Goal: Ask a question

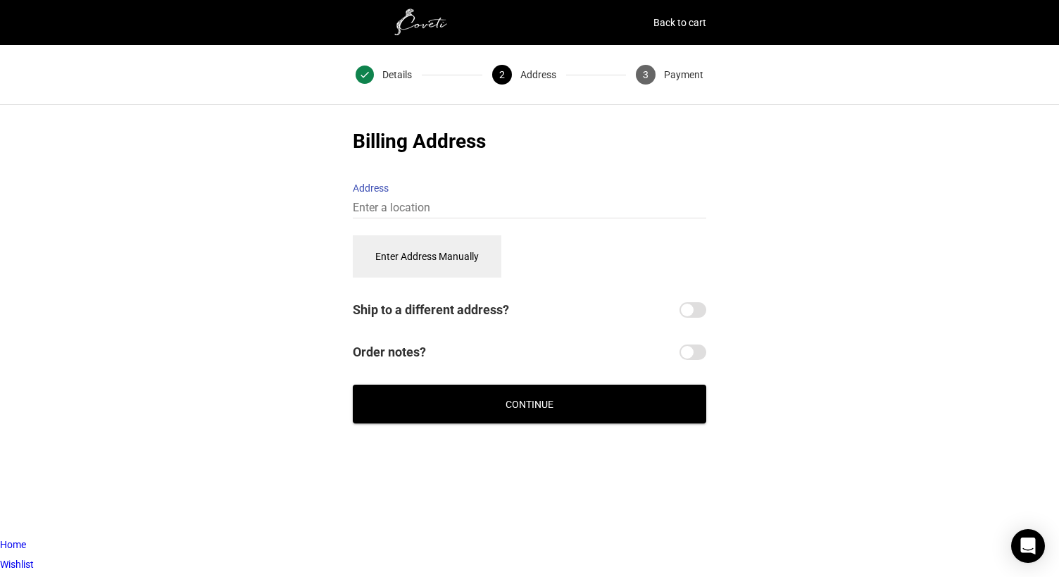
click at [386, 132] on h2 "Billing Address" at bounding box center [529, 141] width 353 height 28
click at [408, 199] on input "Address" at bounding box center [529, 208] width 353 height 20
click at [448, 265] on button "Enter Address Manually" at bounding box center [427, 256] width 149 height 42
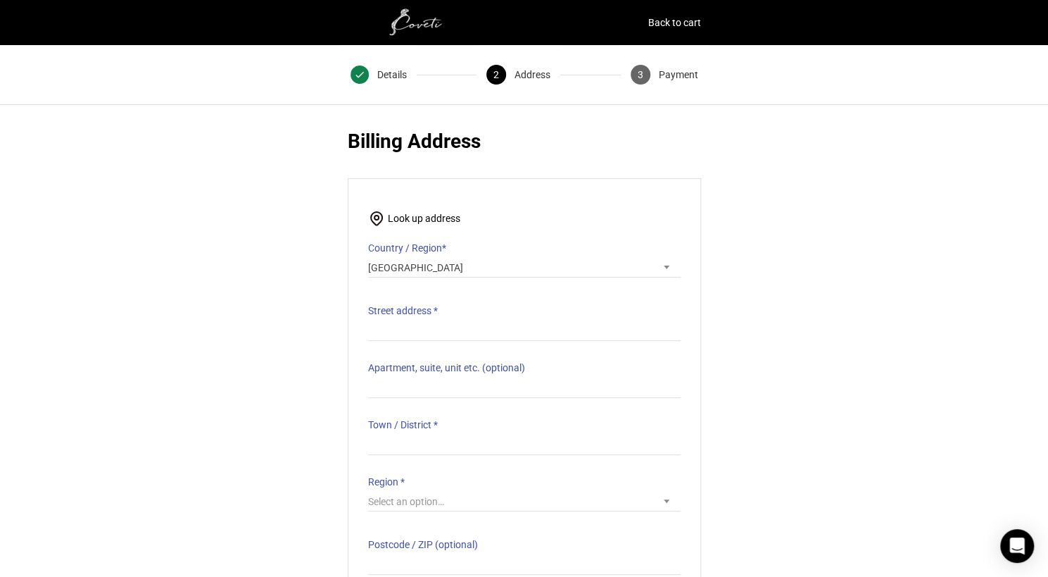
click at [919, 192] on div "Customer Details Email address * [EMAIL_ADDRESS][DOMAIN_NAME] Email address is …" at bounding box center [524, 433] width 1048 height 613
click at [427, 24] on img at bounding box center [418, 22] width 141 height 28
click at [421, 23] on img at bounding box center [418, 22] width 141 height 28
click at [1014, 541] on icon "Open Intercom Messenger" at bounding box center [1017, 545] width 16 height 18
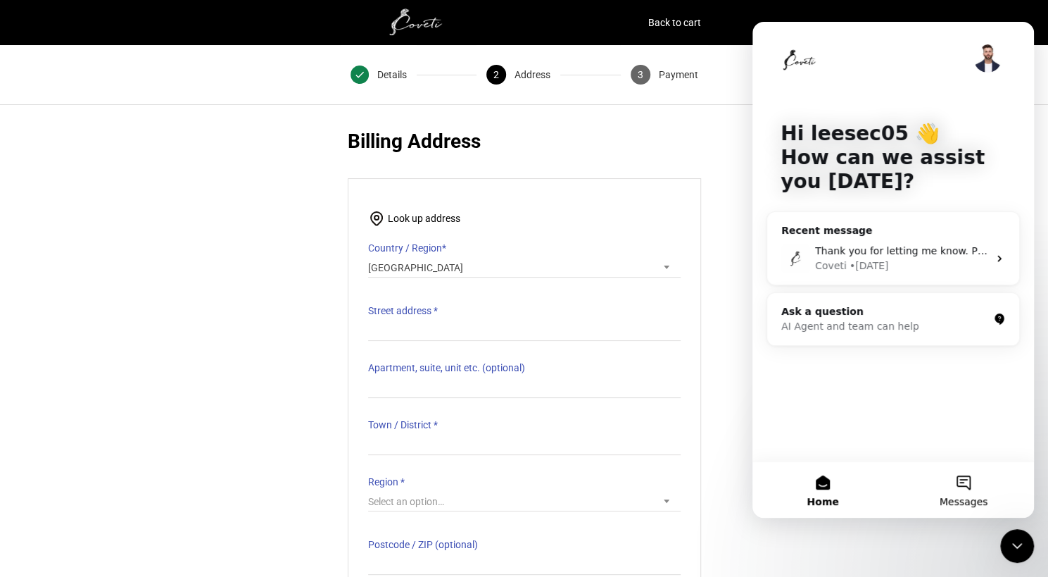
click at [993, 501] on button "Messages" at bounding box center [963, 489] width 141 height 56
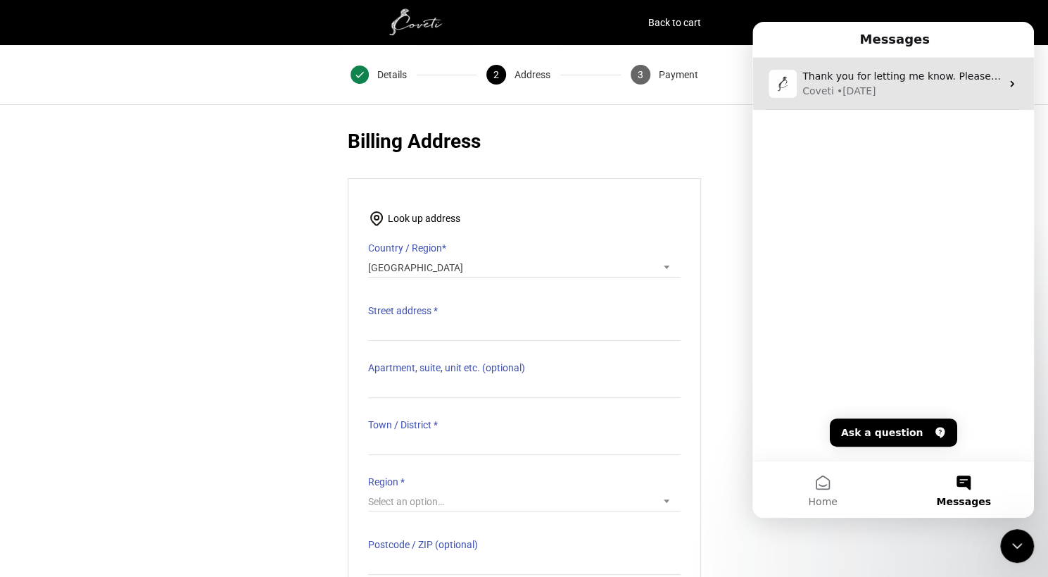
click at [881, 65] on div "Thank you for letting me know. Please take your time, and if you need any furth…" at bounding box center [894, 84] width 282 height 52
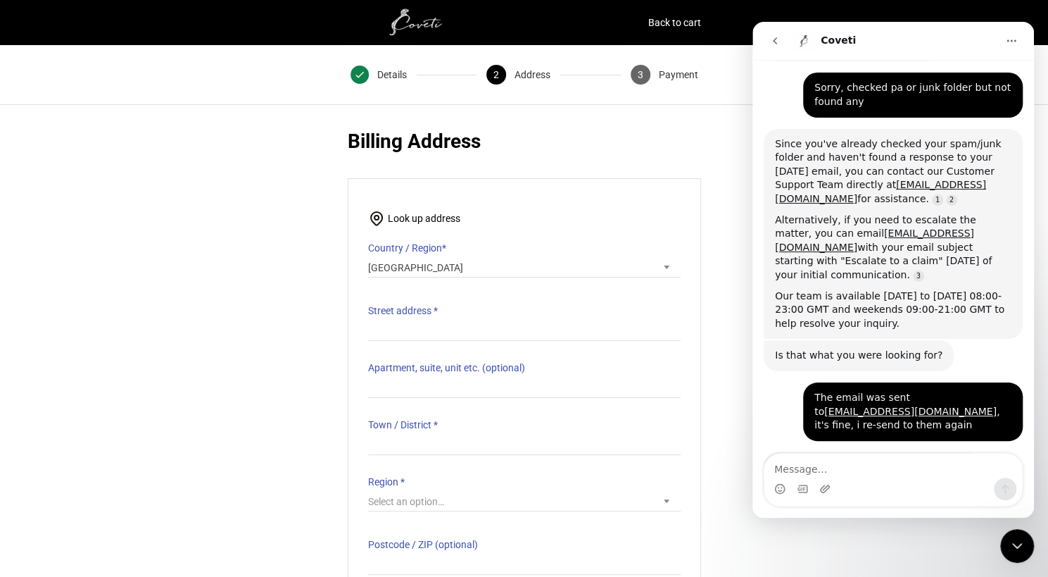
scroll to position [432, 0]
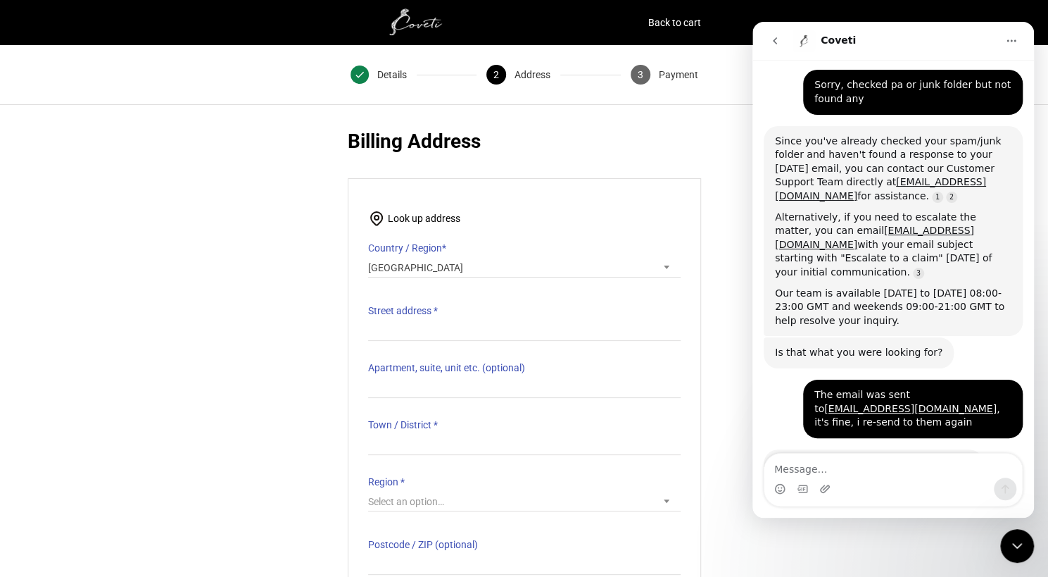
click at [869, 458] on div "Thank you for letting me know. Please take your time, and if you need any furth…" at bounding box center [873, 485] width 197 height 55
click at [825, 508] on div "Intercom messenger" at bounding box center [894, 485] width 282 height 65
click at [829, 491] on icon "Upload attachment" at bounding box center [824, 488] width 11 height 11
click at [906, 453] on textarea "Message…" at bounding box center [893, 465] width 258 height 24
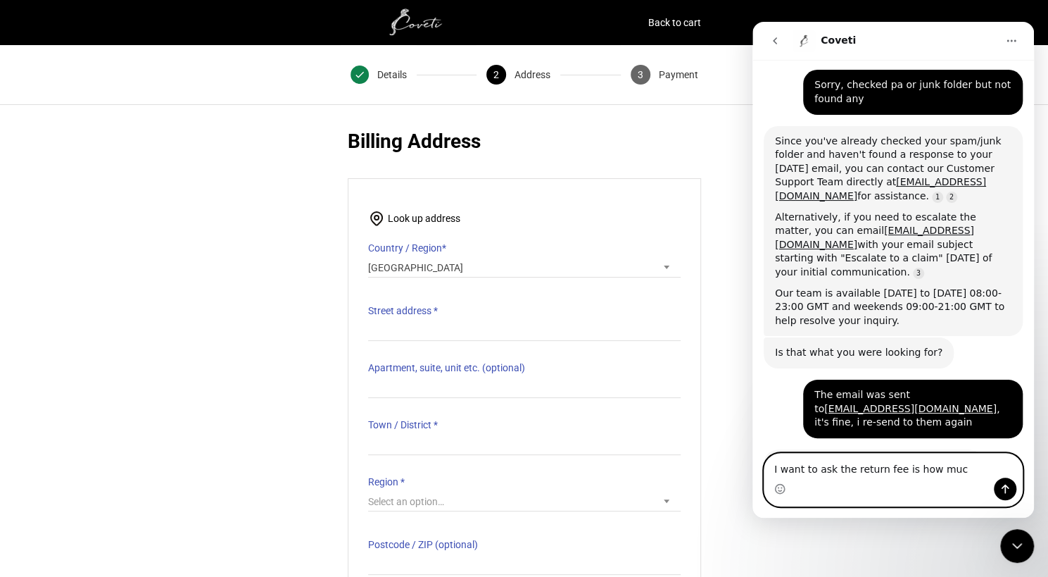
type textarea "I want to ask the return fee is how much"
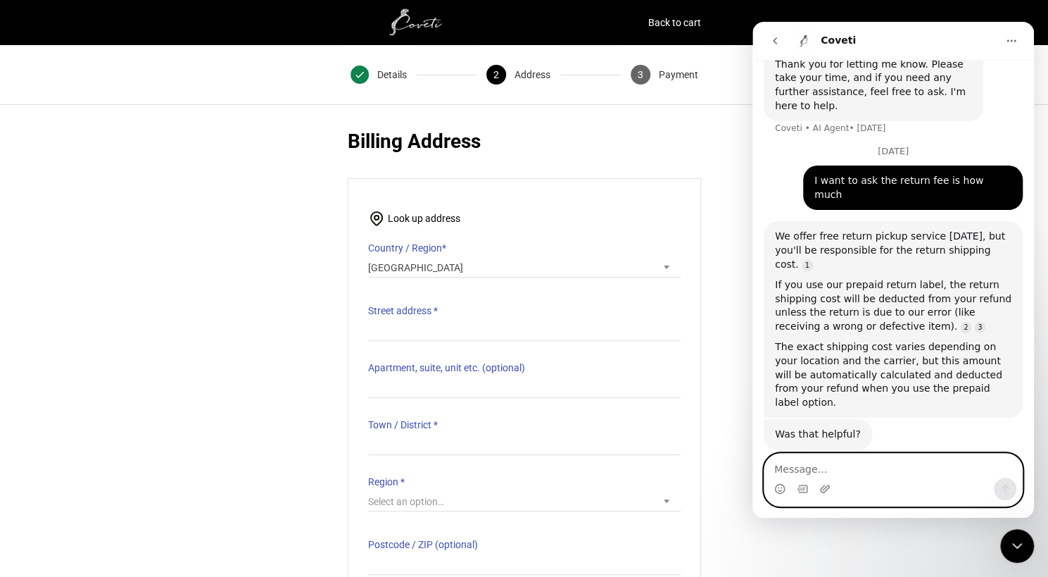
scroll to position [2, 0]
